Goal: Find specific page/section: Find specific page/section

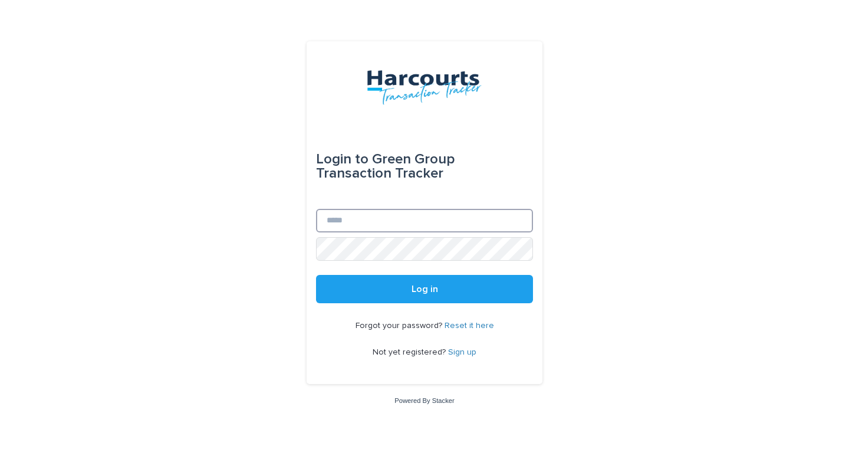
click at [477, 225] on input "Email" at bounding box center [424, 221] width 217 height 24
type input "**********"
click at [316, 275] on button "Log in" at bounding box center [424, 289] width 217 height 28
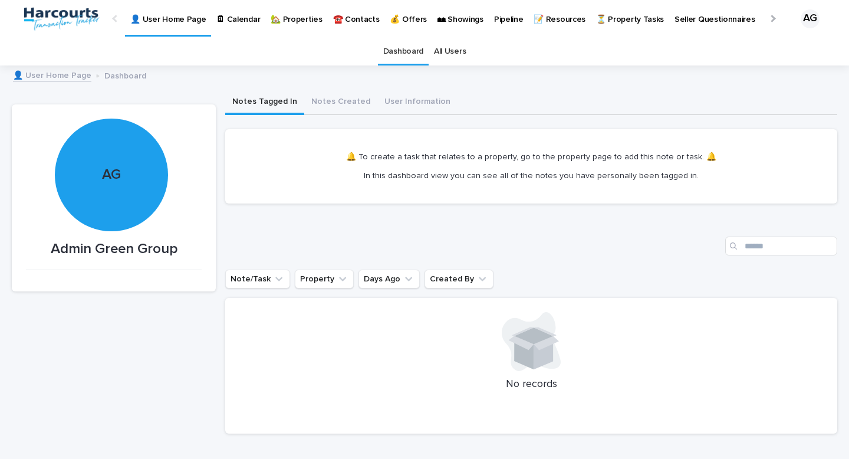
click at [278, 29] on link "🏡 Properties" at bounding box center [296, 18] width 62 height 37
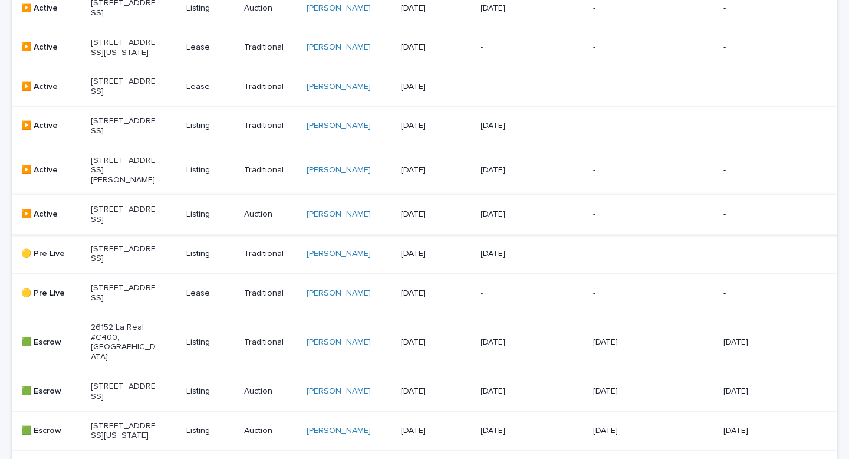
scroll to position [288, 0]
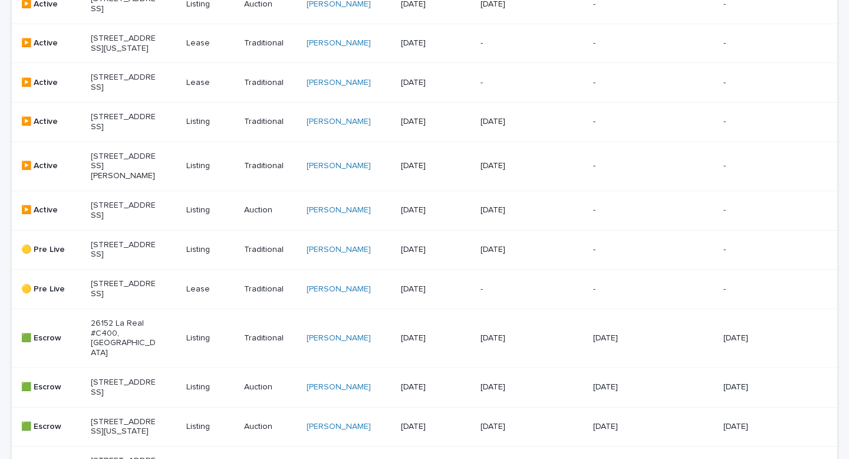
click at [109, 260] on p "15 Colorido, Rancho Santa Margarita, CA 92688" at bounding box center [123, 250] width 65 height 20
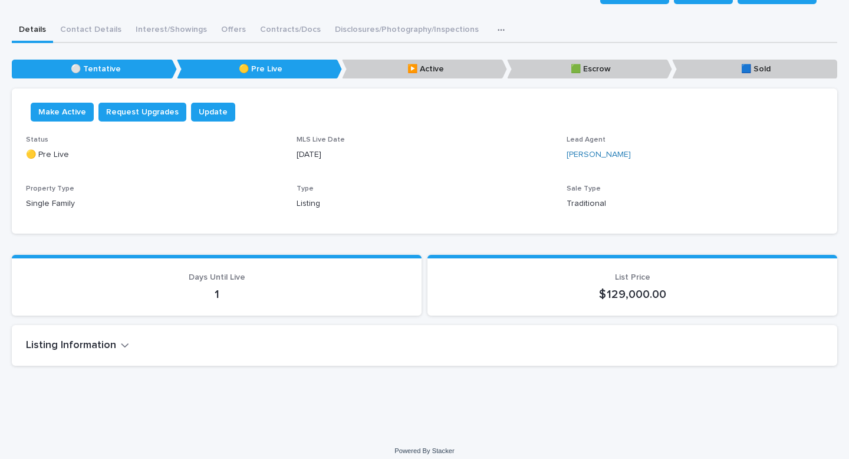
scroll to position [120, 0]
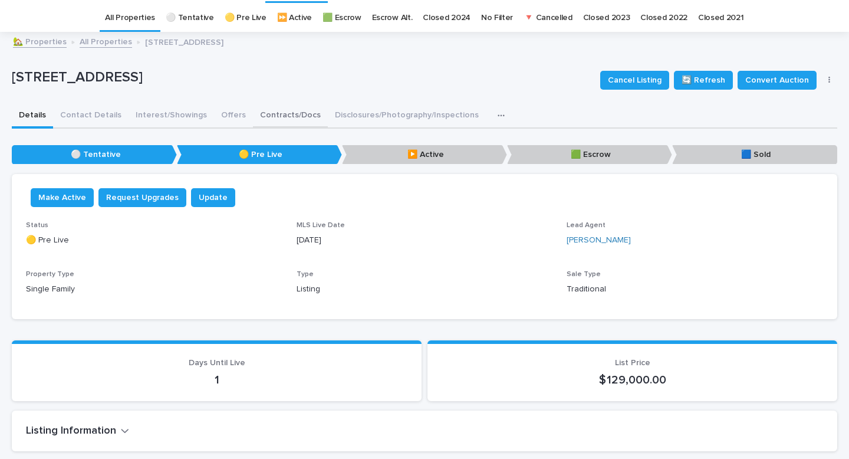
click at [287, 116] on div "15 Colorido, Rancho Santa Margarita, CA 92688 Cancel Listing 🔄 Refresh Convert …" at bounding box center [425, 247] width 826 height 428
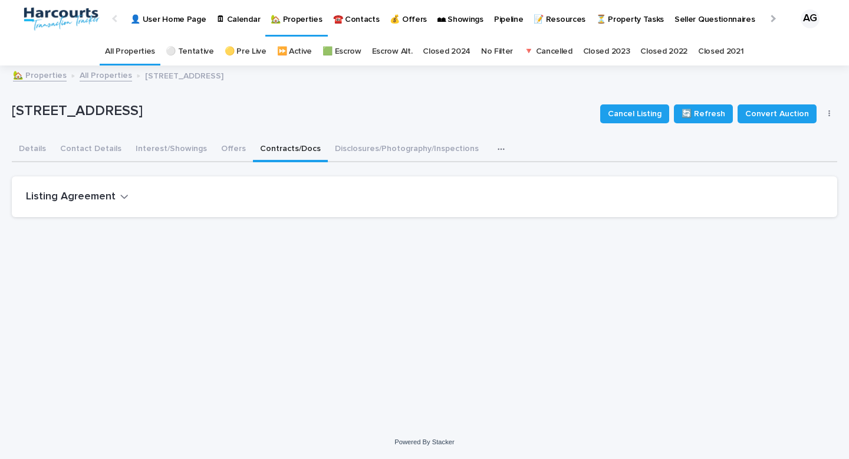
scroll to position [9, 0]
click at [120, 191] on icon "button" at bounding box center [124, 196] width 8 height 11
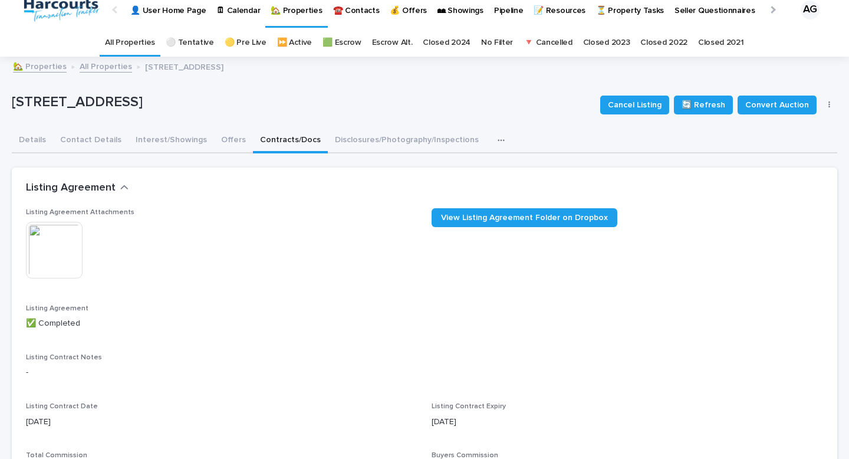
click at [72, 245] on img at bounding box center [54, 250] width 57 height 57
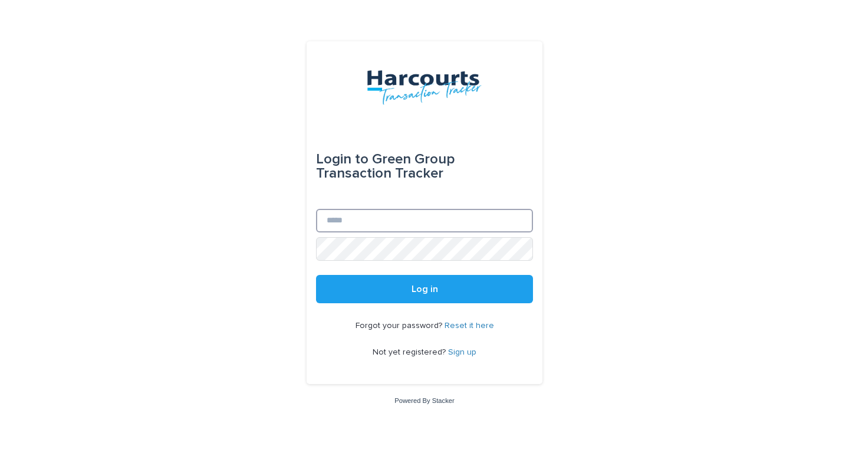
click at [390, 223] on input "Email" at bounding box center [424, 221] width 217 height 24
type input "**********"
click at [316, 275] on button "Log in" at bounding box center [424, 289] width 217 height 28
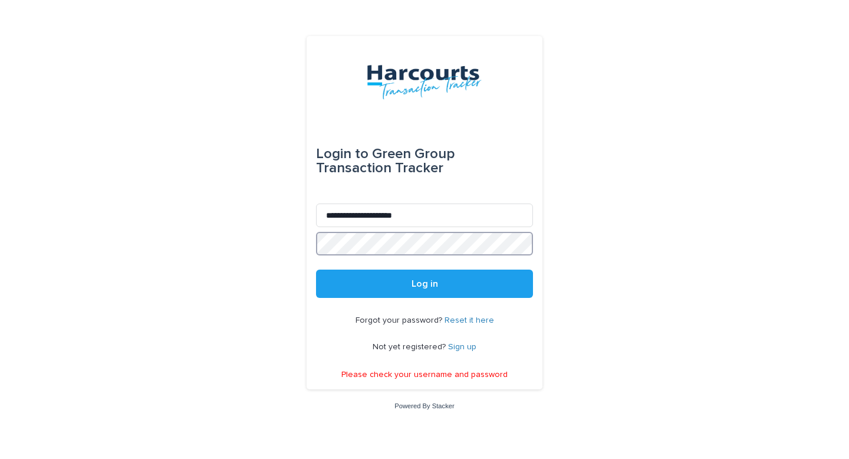
click at [296, 237] on div "**********" at bounding box center [424, 229] width 849 height 459
click at [316, 270] on button "Log in" at bounding box center [424, 284] width 217 height 28
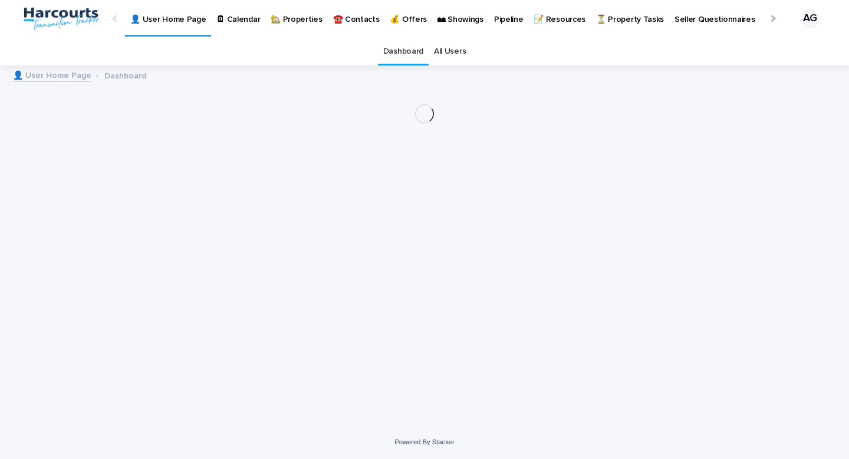
click at [297, 20] on p "🏡 Properties" at bounding box center [296, 12] width 51 height 25
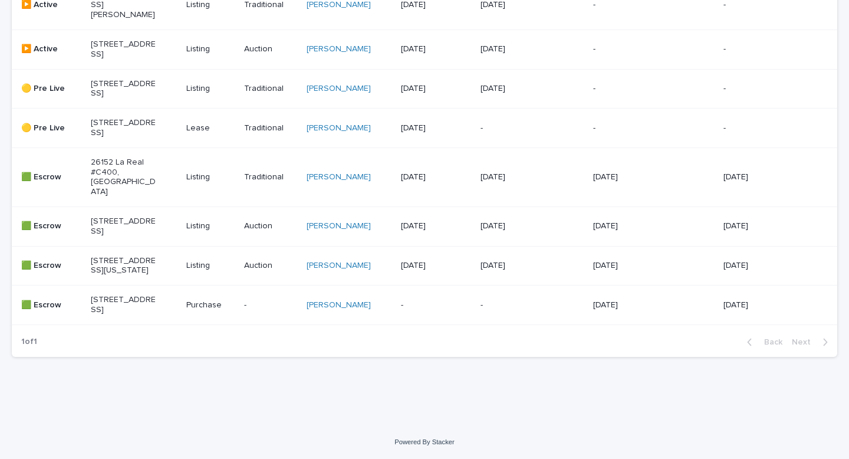
scroll to position [544, 0]
click at [114, 216] on p "26861 Canyon Crest Rd, San Juan Capistrano, CA 92675" at bounding box center [123, 226] width 65 height 20
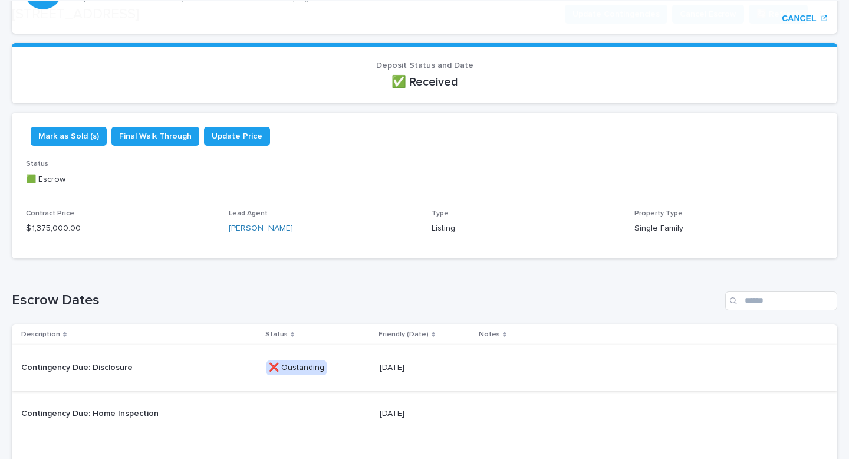
scroll to position [260, 0]
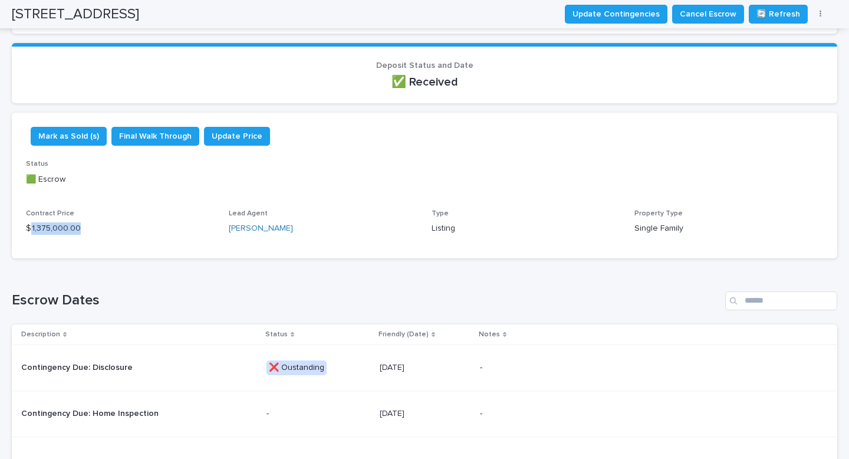
drag, startPoint x: 84, startPoint y: 223, endPoint x: 30, endPoint y: 222, distance: 53.7
click at [30, 222] on p "$ 1,375,000.00" at bounding box center [120, 228] width 189 height 12
copy p "1,375,000.00"
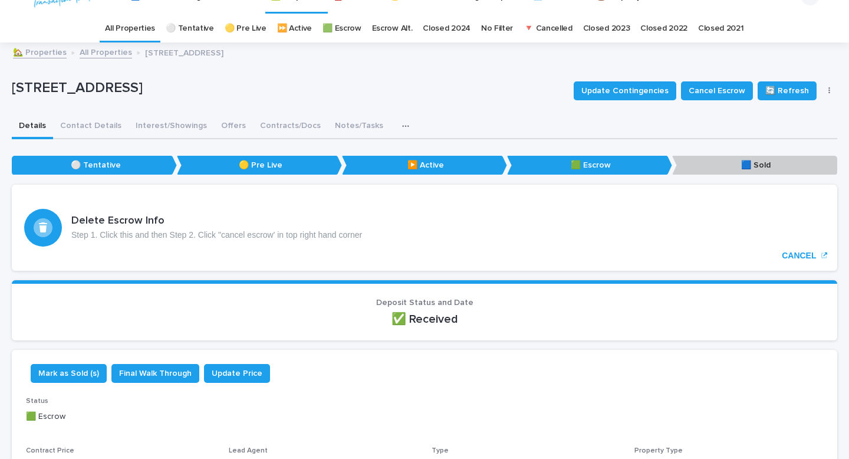
scroll to position [0, 0]
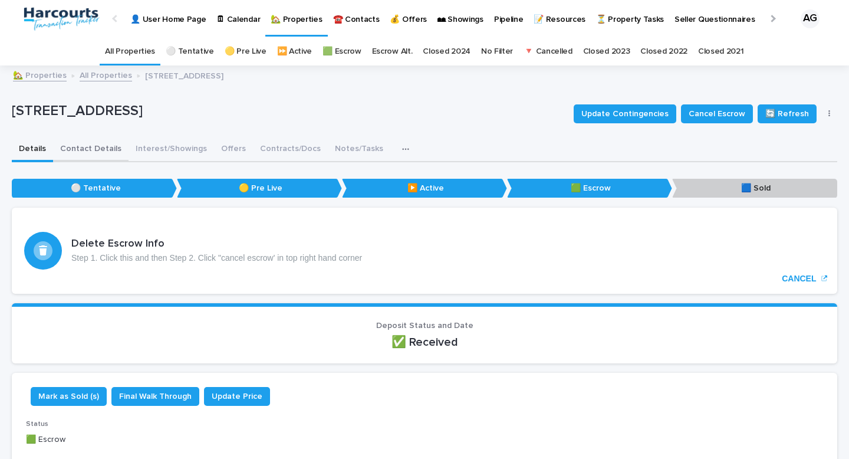
click at [89, 153] on button "Contact Details" at bounding box center [90, 149] width 75 height 25
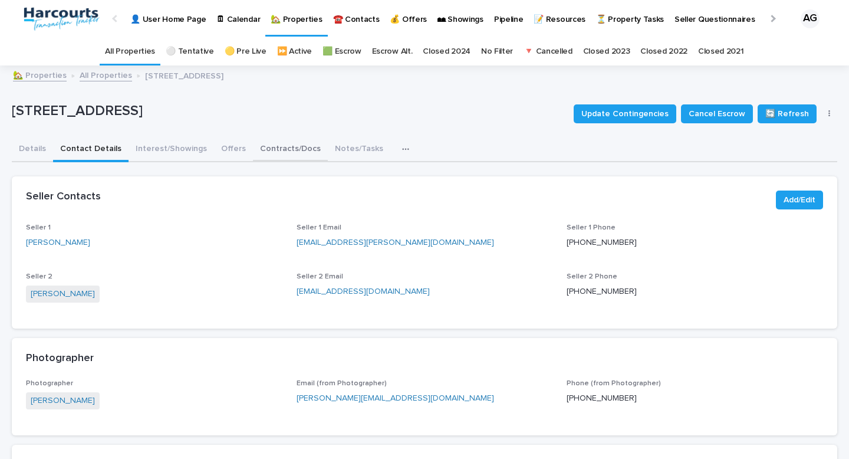
click at [257, 147] on button "Contracts/Docs" at bounding box center [290, 149] width 75 height 25
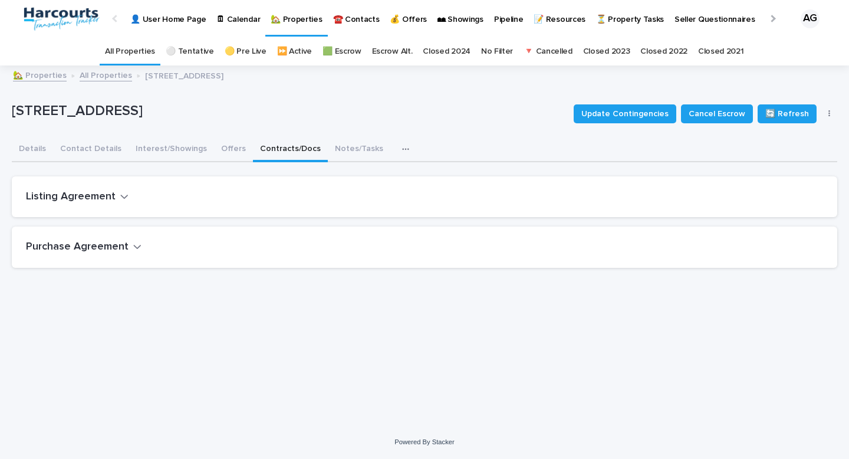
click at [134, 245] on icon "button" at bounding box center [137, 247] width 7 height 4
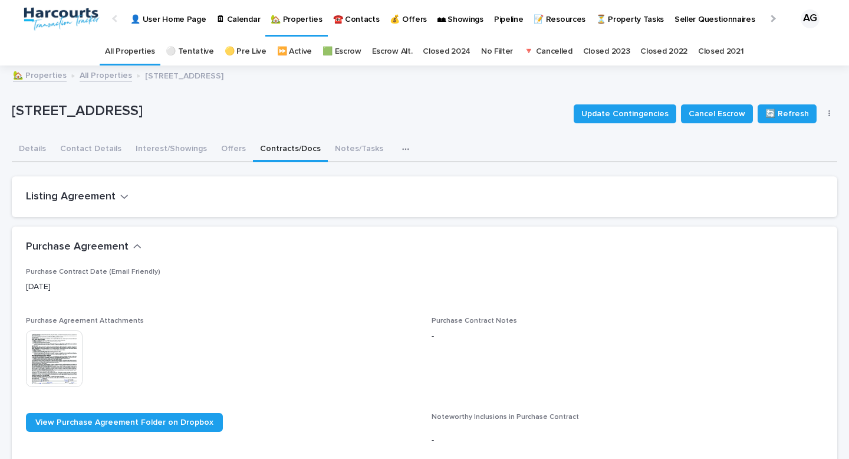
click at [66, 357] on img at bounding box center [54, 358] width 57 height 57
